Goal: Find specific page/section: Find specific page/section

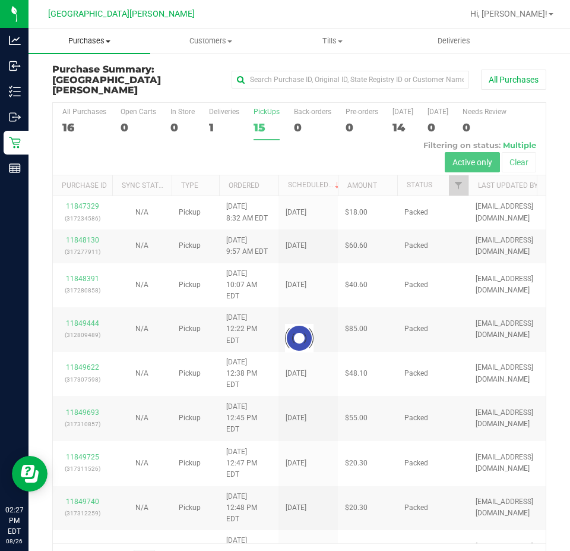
click at [108, 45] on span "Purchases" at bounding box center [90, 41] width 122 height 11
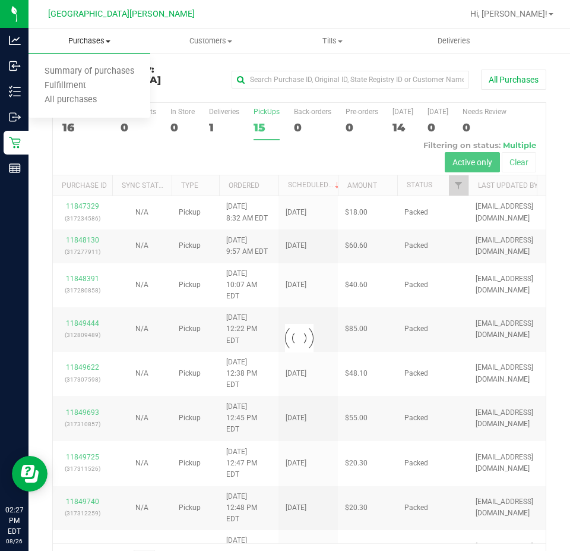
click at [96, 49] on uib-tab-heading "Purchases Summary of purchases Fulfillment All purchases" at bounding box center [90, 41] width 122 height 25
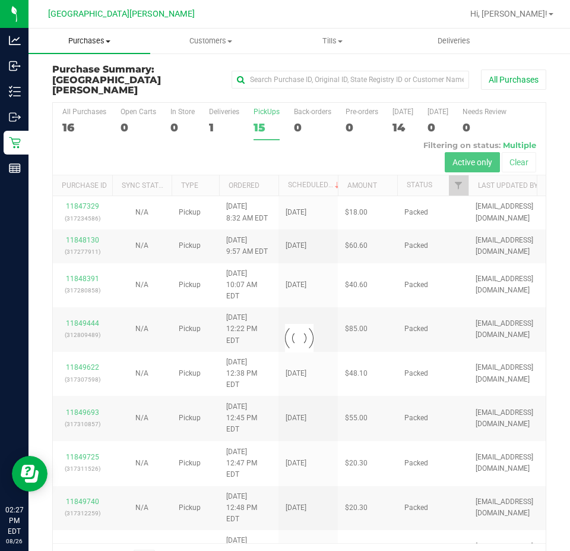
click at [86, 45] on span "Purchases" at bounding box center [90, 41] width 122 height 11
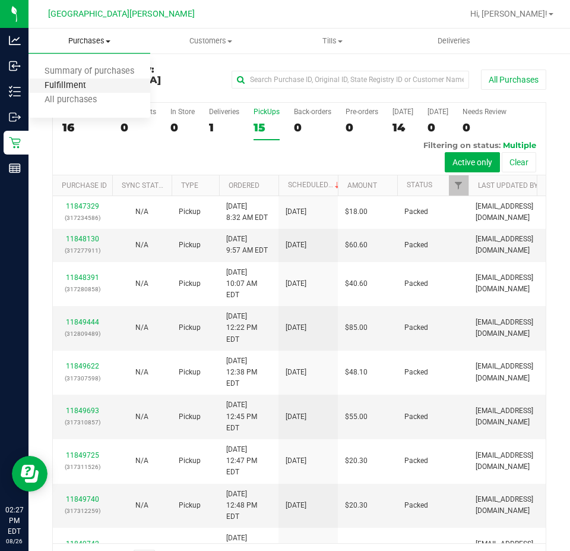
click at [66, 87] on span "Fulfillment" at bounding box center [66, 86] width 74 height 10
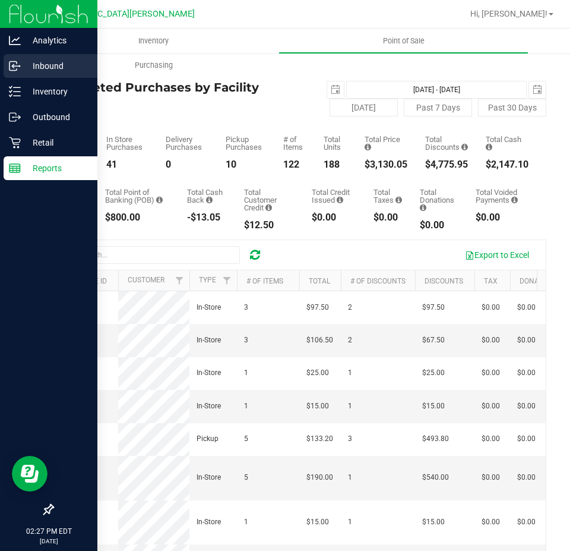
click at [55, 61] on p "Inbound" at bounding box center [56, 66] width 71 height 14
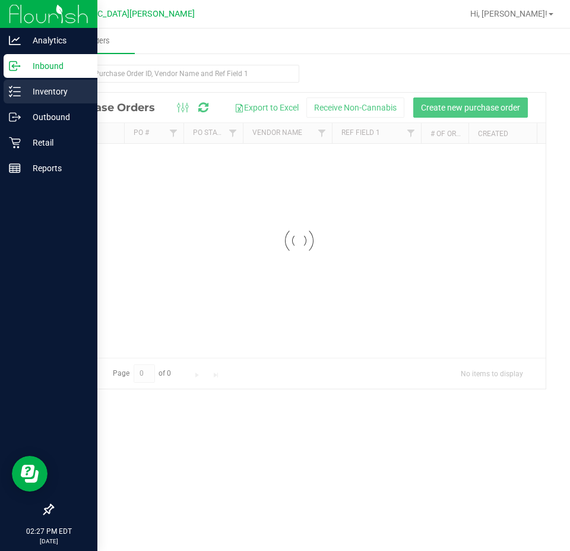
click at [55, 86] on p "Inventory" at bounding box center [56, 91] width 71 height 14
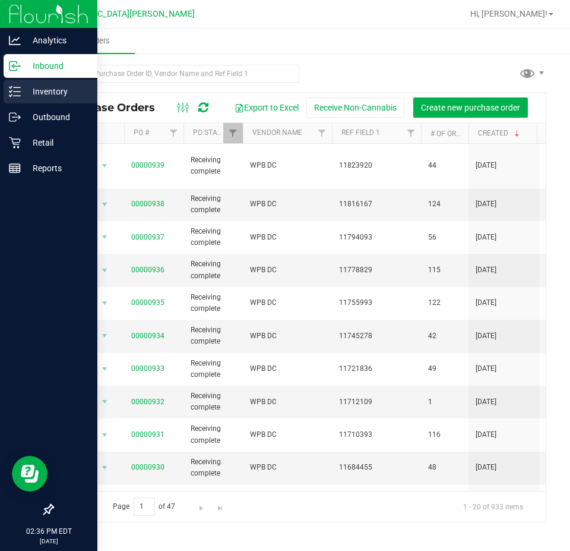
click at [27, 89] on p "Inventory" at bounding box center [56, 91] width 71 height 14
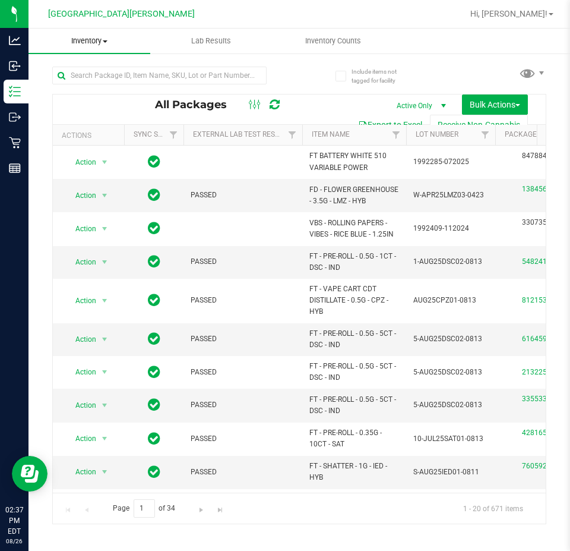
click at [99, 43] on span "Inventory" at bounding box center [90, 41] width 122 height 11
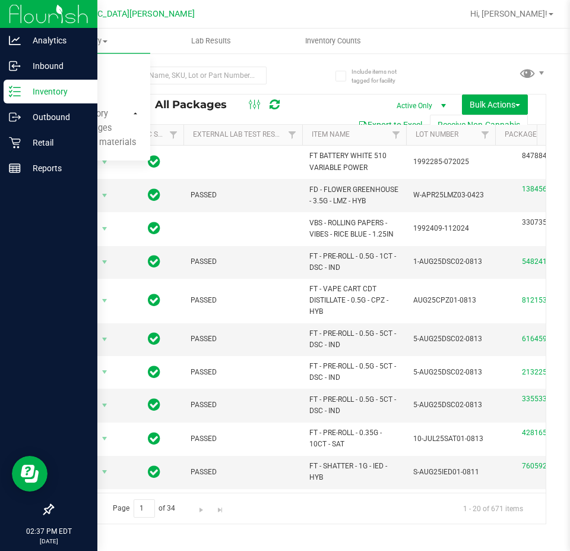
click at [36, 88] on p "Inventory" at bounding box center [56, 91] width 71 height 14
click at [20, 143] on icon at bounding box center [15, 143] width 12 height 12
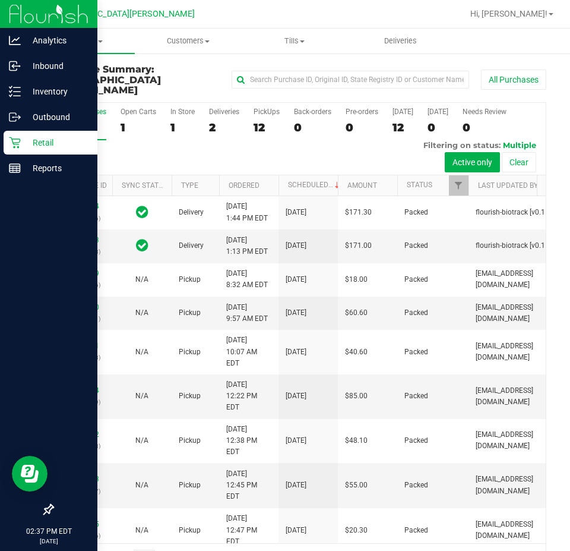
click at [45, 143] on p "Retail" at bounding box center [56, 142] width 71 height 14
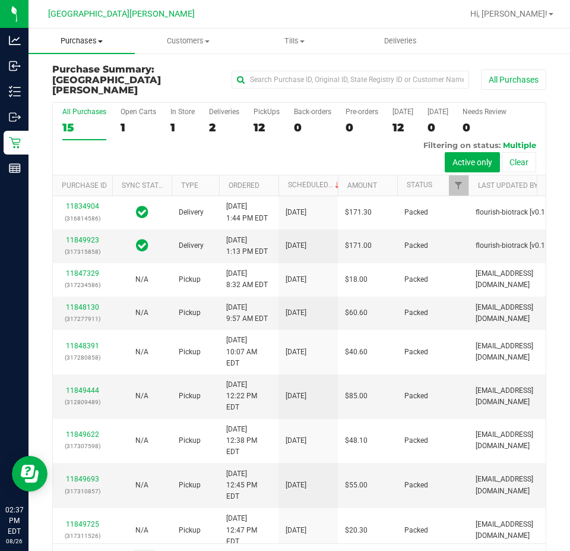
click at [97, 39] on span "Purchases" at bounding box center [82, 41] width 106 height 11
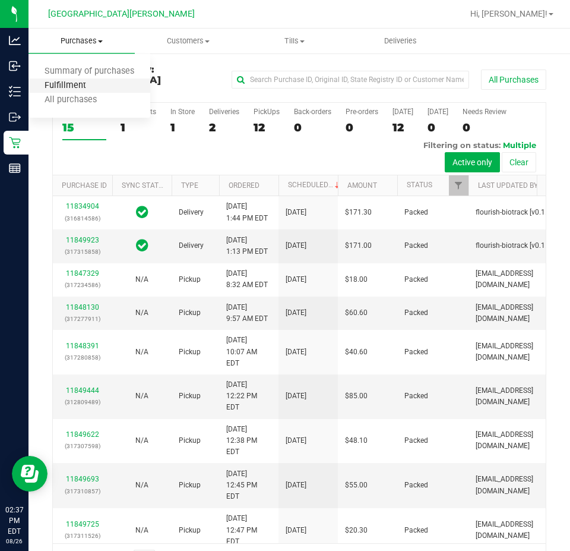
click at [86, 81] on span "Fulfillment" at bounding box center [66, 86] width 74 height 10
